Goal: Task Accomplishment & Management: Use online tool/utility

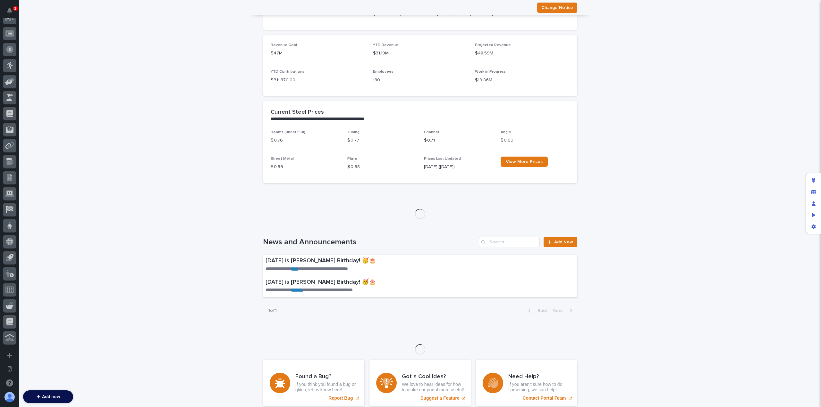
scroll to position [630, 0]
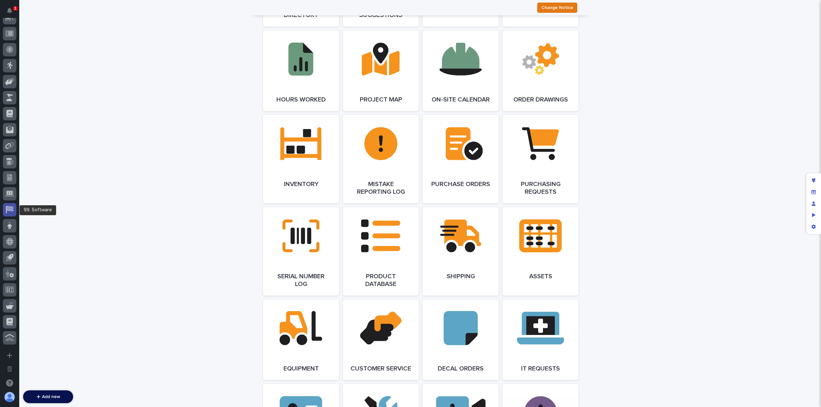
click at [10, 211] on icon at bounding box center [10, 208] width 6 height 5
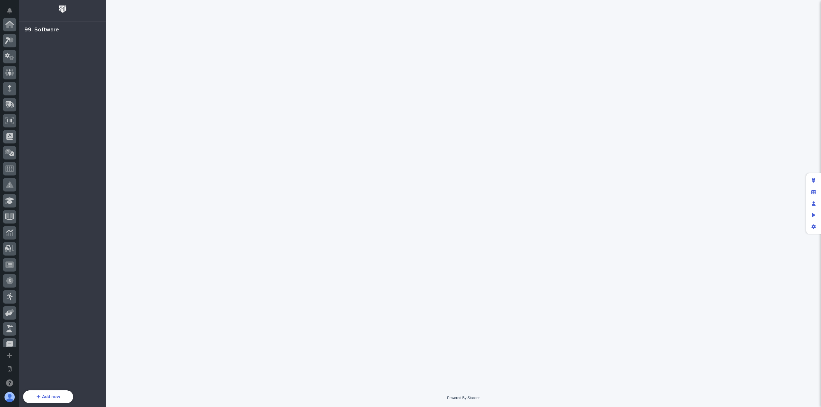
scroll to position [231, 0]
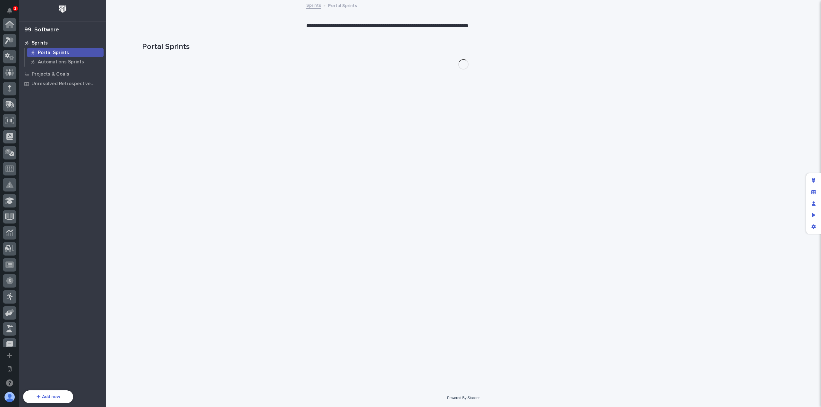
scroll to position [231, 0]
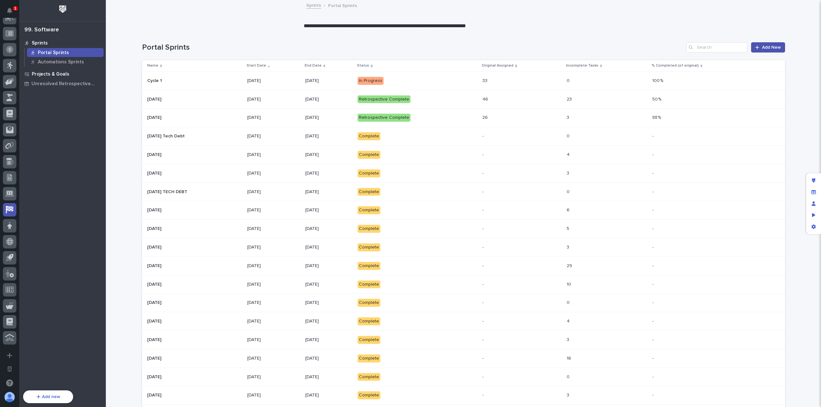
click at [78, 77] on div "Projects & Goals" at bounding box center [62, 74] width 83 height 9
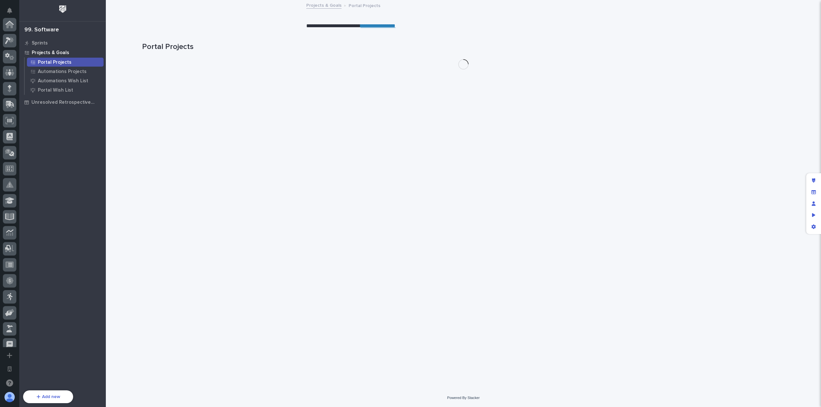
scroll to position [231, 0]
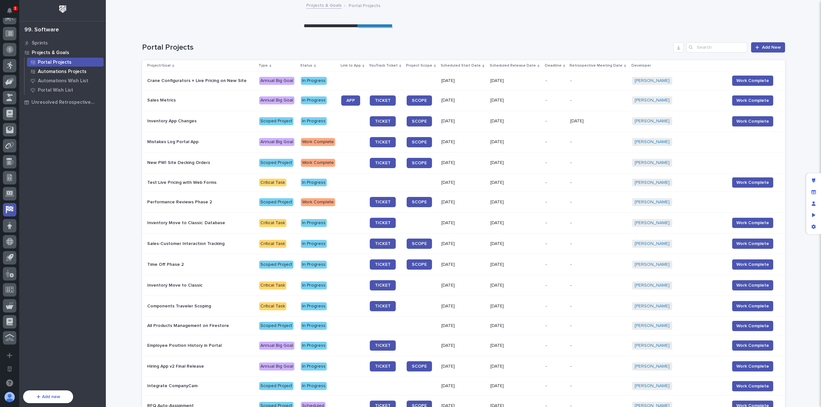
click at [67, 73] on p "Automations Projects" at bounding box center [62, 72] width 49 height 6
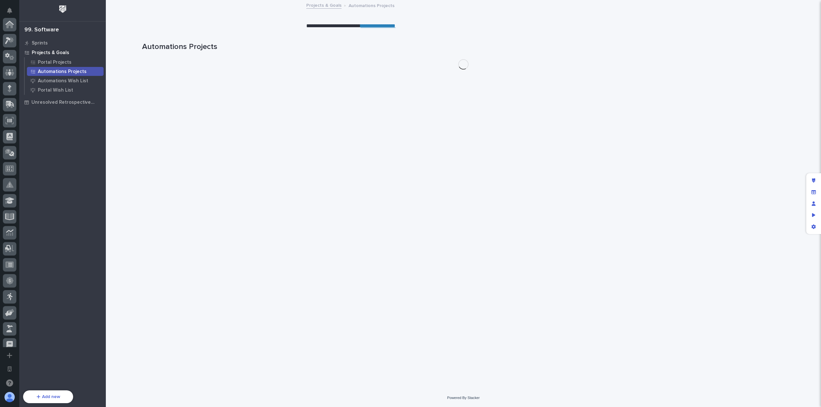
scroll to position [231, 0]
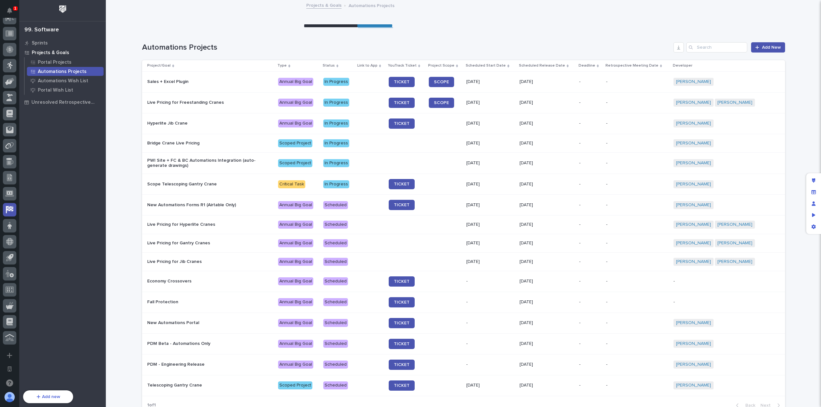
click at [204, 166] on p "PWI Site + FC & BC Automations Integration (auto-generate drawings)" at bounding box center [203, 163] width 112 height 11
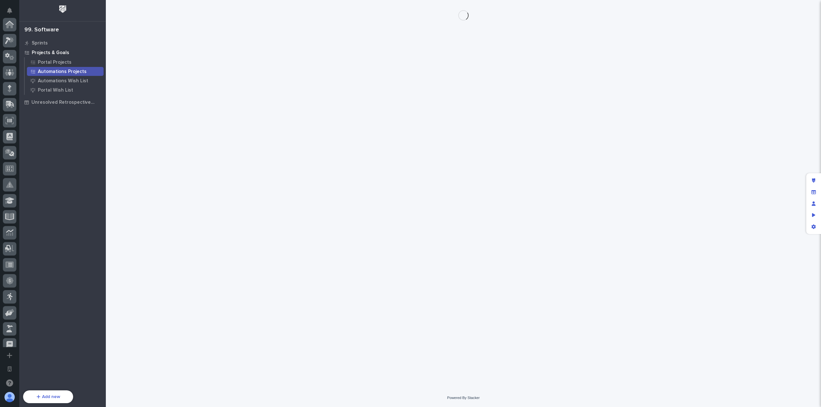
scroll to position [231, 0]
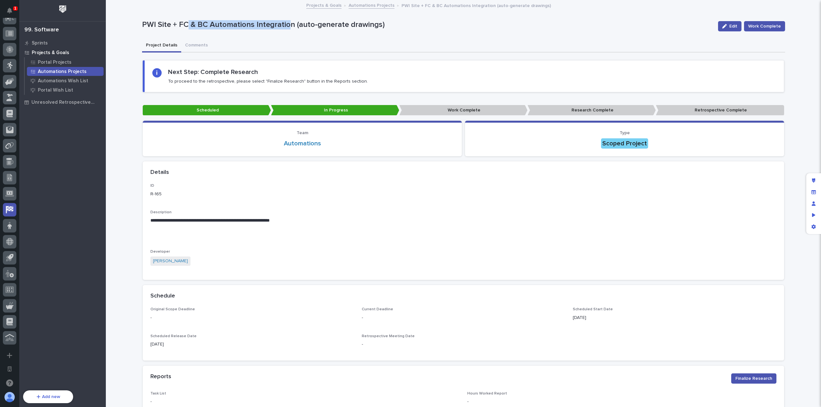
drag, startPoint x: 249, startPoint y: 23, endPoint x: 295, endPoint y: 21, distance: 45.9
click at [295, 21] on p "PWI Site + FC & BC Automations Integration (auto-generate drawings)" at bounding box center [427, 24] width 571 height 9
click at [309, 21] on p "PWI Site + FC & BC Automations Integration (auto-generate drawings)" at bounding box center [427, 24] width 571 height 9
drag, startPoint x: 355, startPoint y: 22, endPoint x: 276, endPoint y: 21, distance: 79.2
click at [276, 21] on p "PWI Site + FC & BC Automations Integration (auto-generate drawings)" at bounding box center [427, 24] width 571 height 9
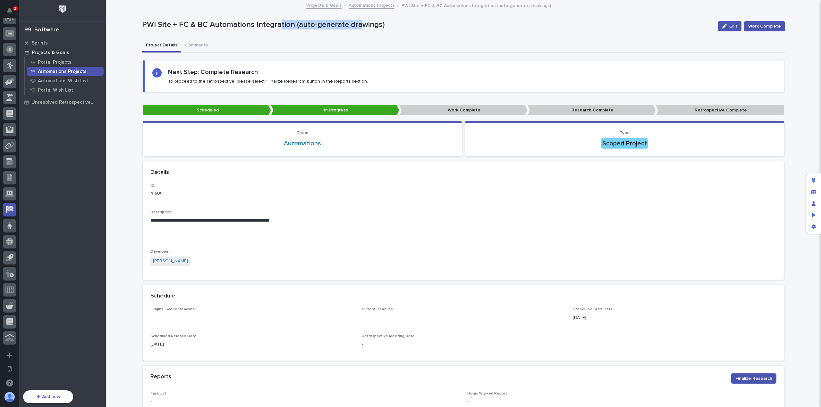
click at [276, 21] on p "PWI Site + FC & BC Automations Integration (auto-generate drawings)" at bounding box center [427, 24] width 571 height 9
click at [365, 32] on div "PWI Site + FC & BC Automations Integration (auto-generate drawings)" at bounding box center [427, 26] width 571 height 12
drag, startPoint x: 379, startPoint y: 26, endPoint x: 139, endPoint y: 26, distance: 239.2
click at [142, 26] on p "PWI Site + FC & BC Automations Integration (auto-generate drawings)" at bounding box center [427, 24] width 571 height 9
click at [171, 25] on p "PWI Site + FC & BC Automations Integration (auto-generate drawings)" at bounding box center [427, 24] width 571 height 9
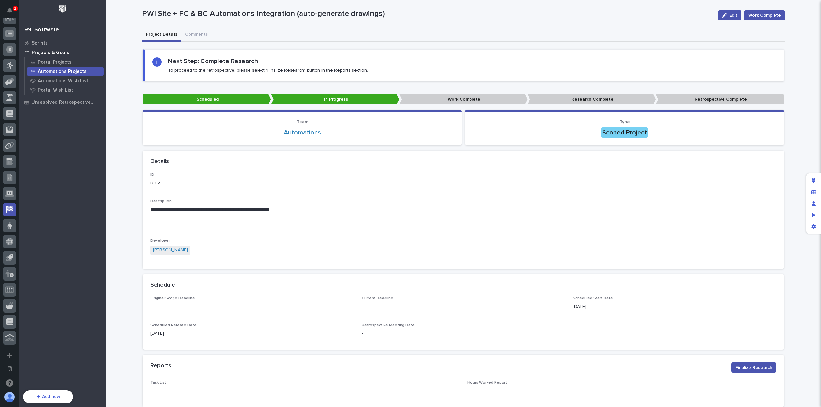
scroll to position [2, 0]
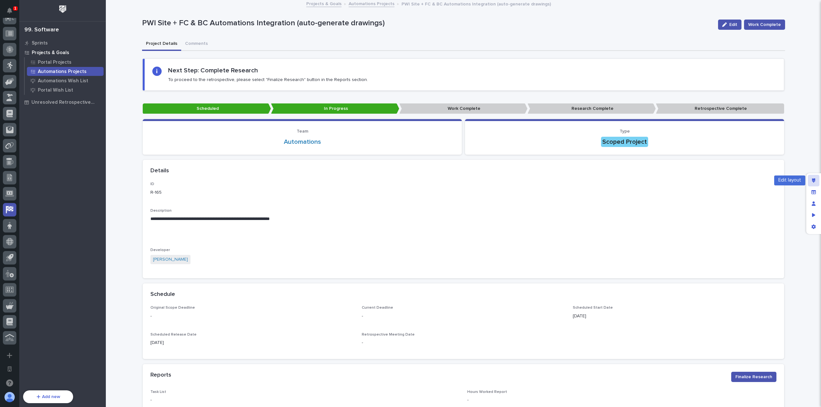
click at [818, 176] on div "Edit layout" at bounding box center [814, 181] width 12 height 12
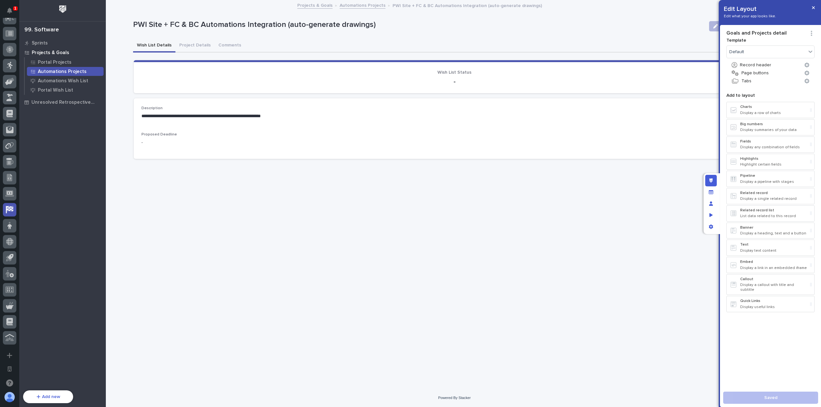
scroll to position [0, 0]
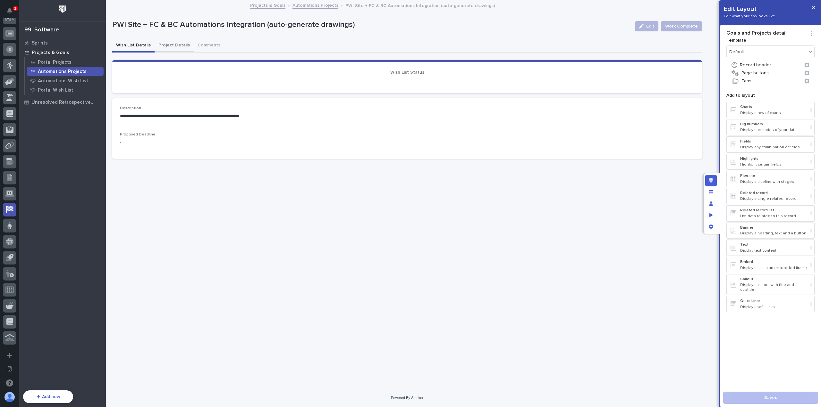
click at [178, 48] on button "Project Details" at bounding box center [174, 45] width 39 height 13
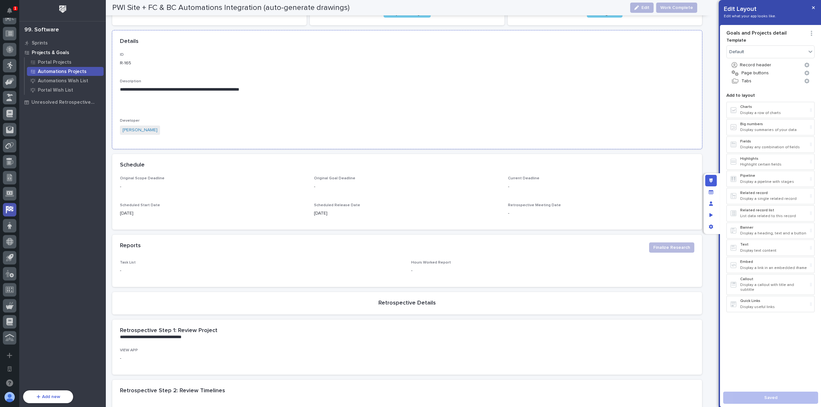
scroll to position [64, 0]
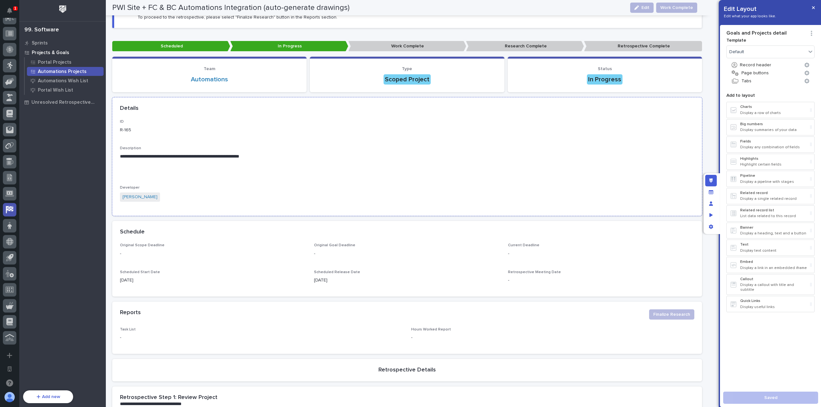
click at [231, 154] on p "**********" at bounding box center [404, 157] width 569 height 6
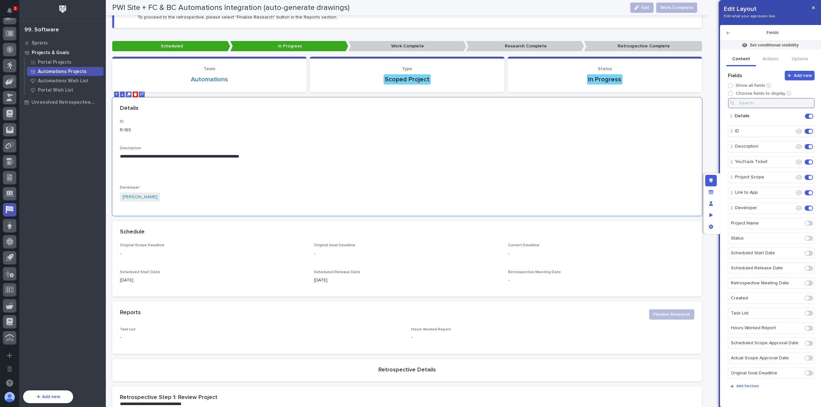
click at [760, 98] on input at bounding box center [771, 103] width 87 height 10
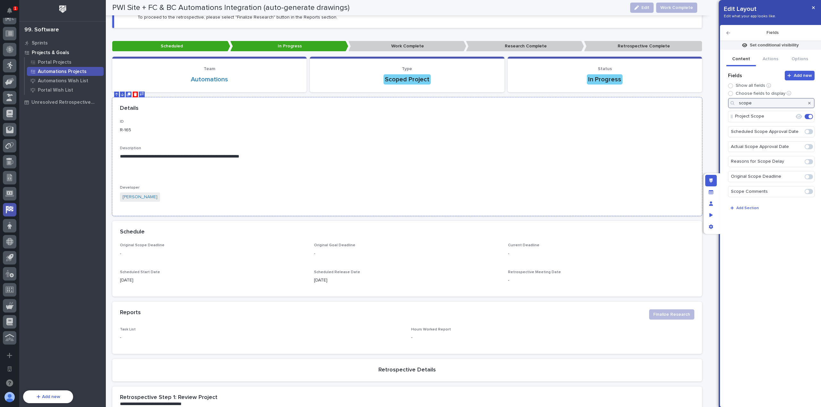
type input "scope"
click at [509, 138] on div "**********" at bounding box center [407, 164] width 574 height 89
click at [789, 117] on icon "Edit" at bounding box center [788, 117] width 6 height 6
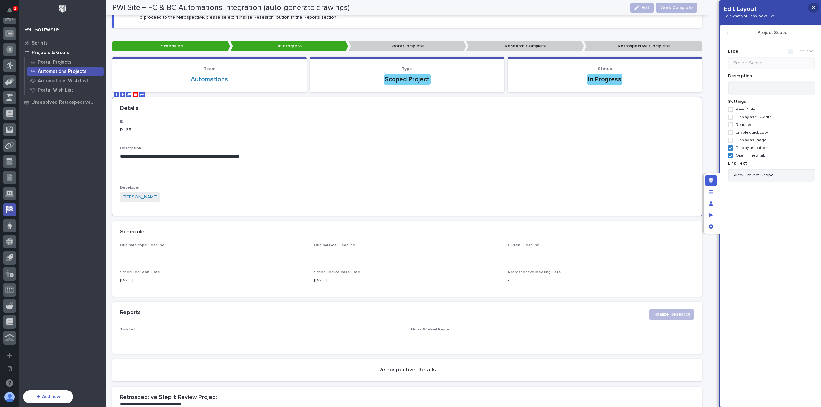
click at [818, 8] on button "button" at bounding box center [813, 8] width 11 height 10
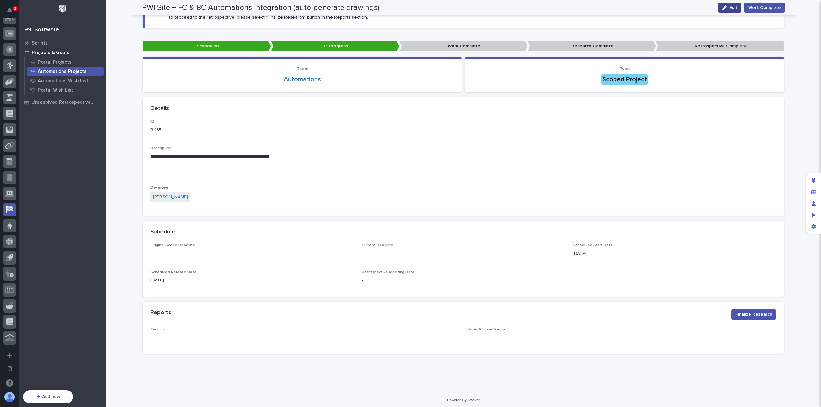
click at [733, 7] on span "Edit" at bounding box center [733, 7] width 8 height 4
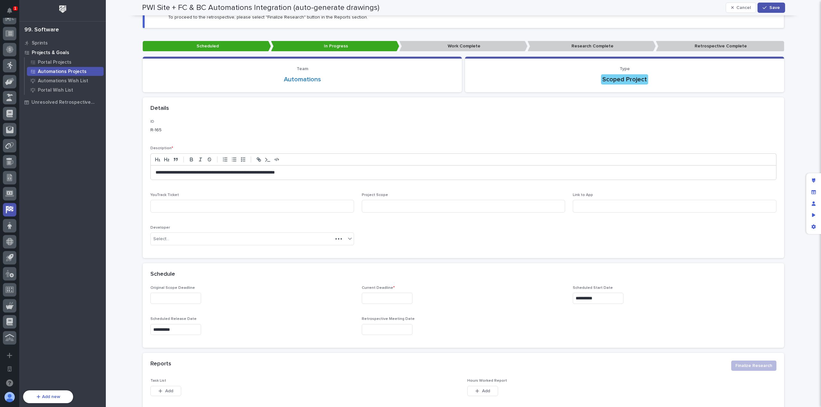
scroll to position [92, 0]
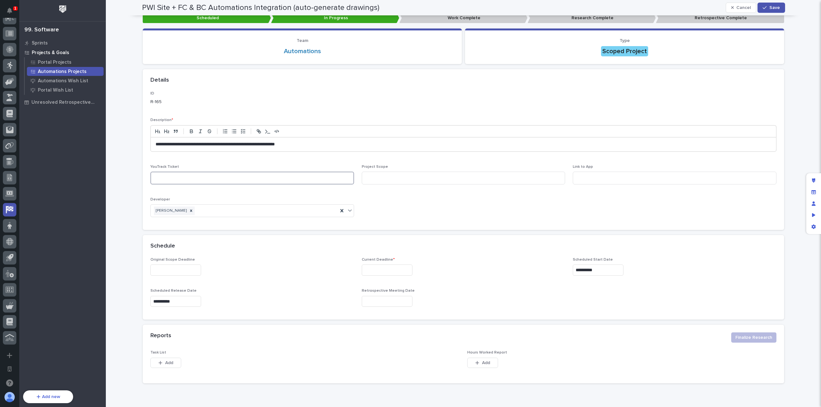
click at [336, 174] on input at bounding box center [252, 178] width 204 height 13
click at [407, 175] on input at bounding box center [464, 178] width 204 height 13
click at [564, 177] on div "**********" at bounding box center [463, 156] width 626 height 131
click at [573, 176] on input at bounding box center [675, 178] width 204 height 13
click at [505, 183] on input at bounding box center [464, 178] width 204 height 13
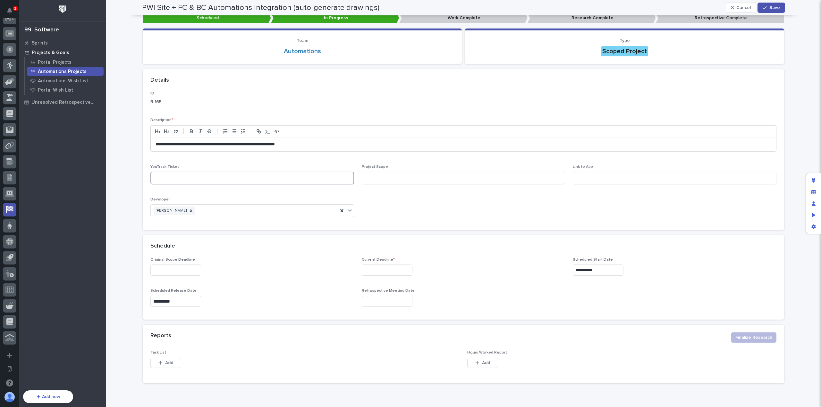
click at [301, 173] on input at bounding box center [252, 178] width 204 height 13
drag, startPoint x: 604, startPoint y: 179, endPoint x: 610, endPoint y: 167, distance: 13.8
click at [604, 179] on input at bounding box center [675, 178] width 204 height 13
click at [731, 8] on icon "button" at bounding box center [732, 7] width 3 height 4
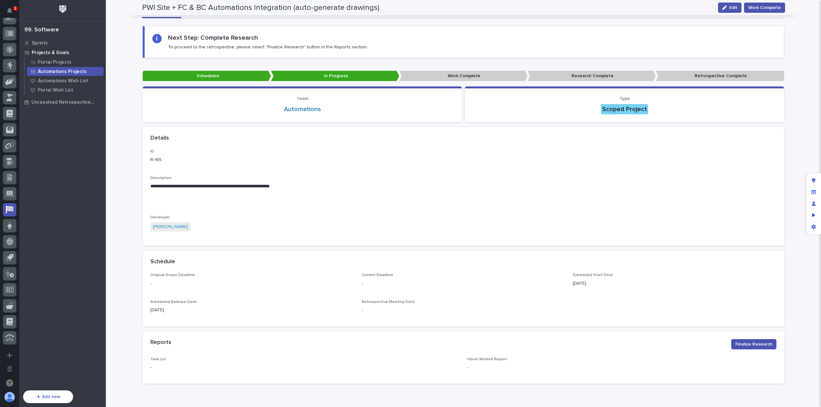
scroll to position [0, 0]
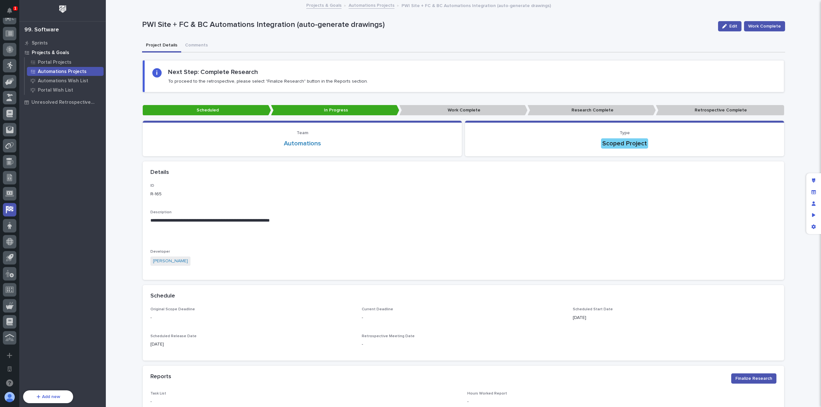
click at [133, 208] on div "**********" at bounding box center [463, 228] width 715 height 455
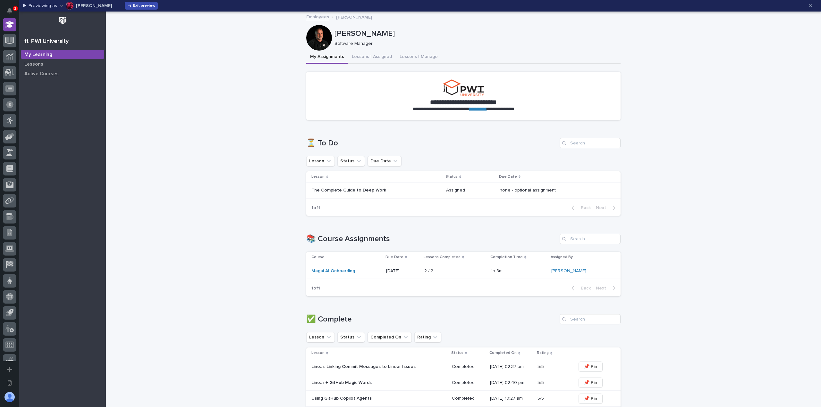
click at [133, 4] on span "Exit preview" at bounding box center [144, 6] width 22 height 4
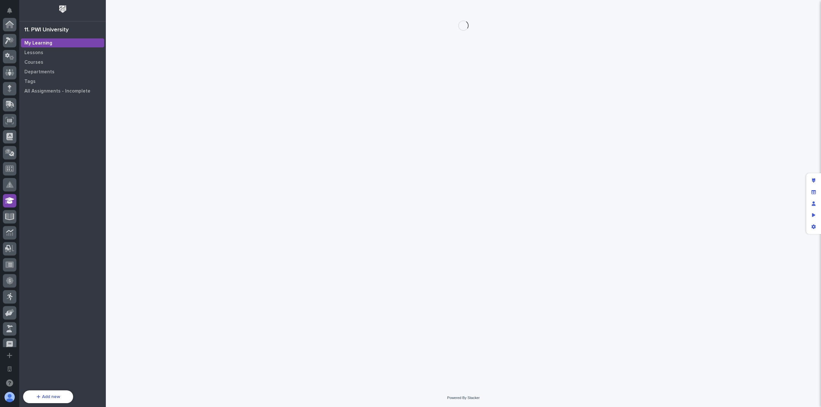
scroll to position [176, 0]
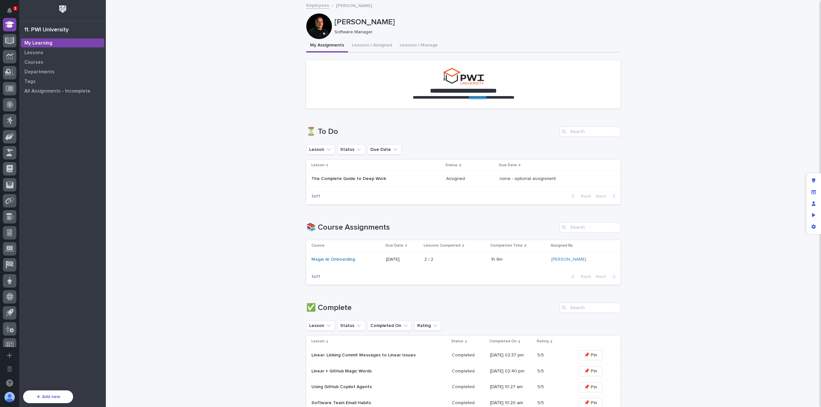
scroll to position [171, 0]
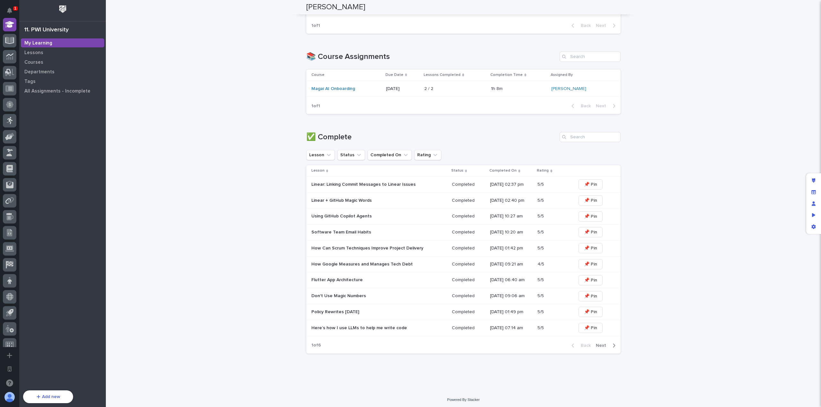
click at [387, 202] on p "Linear + GitHub Magic Words" at bounding box center [367, 200] width 112 height 5
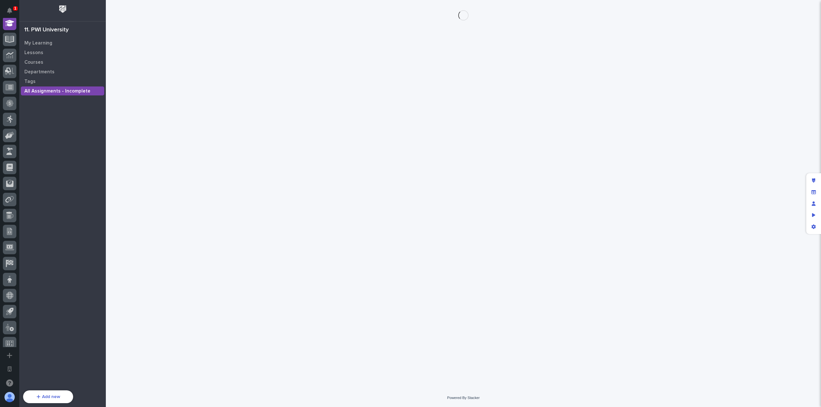
scroll to position [176, 0]
